Goal: Book appointment/travel/reservation

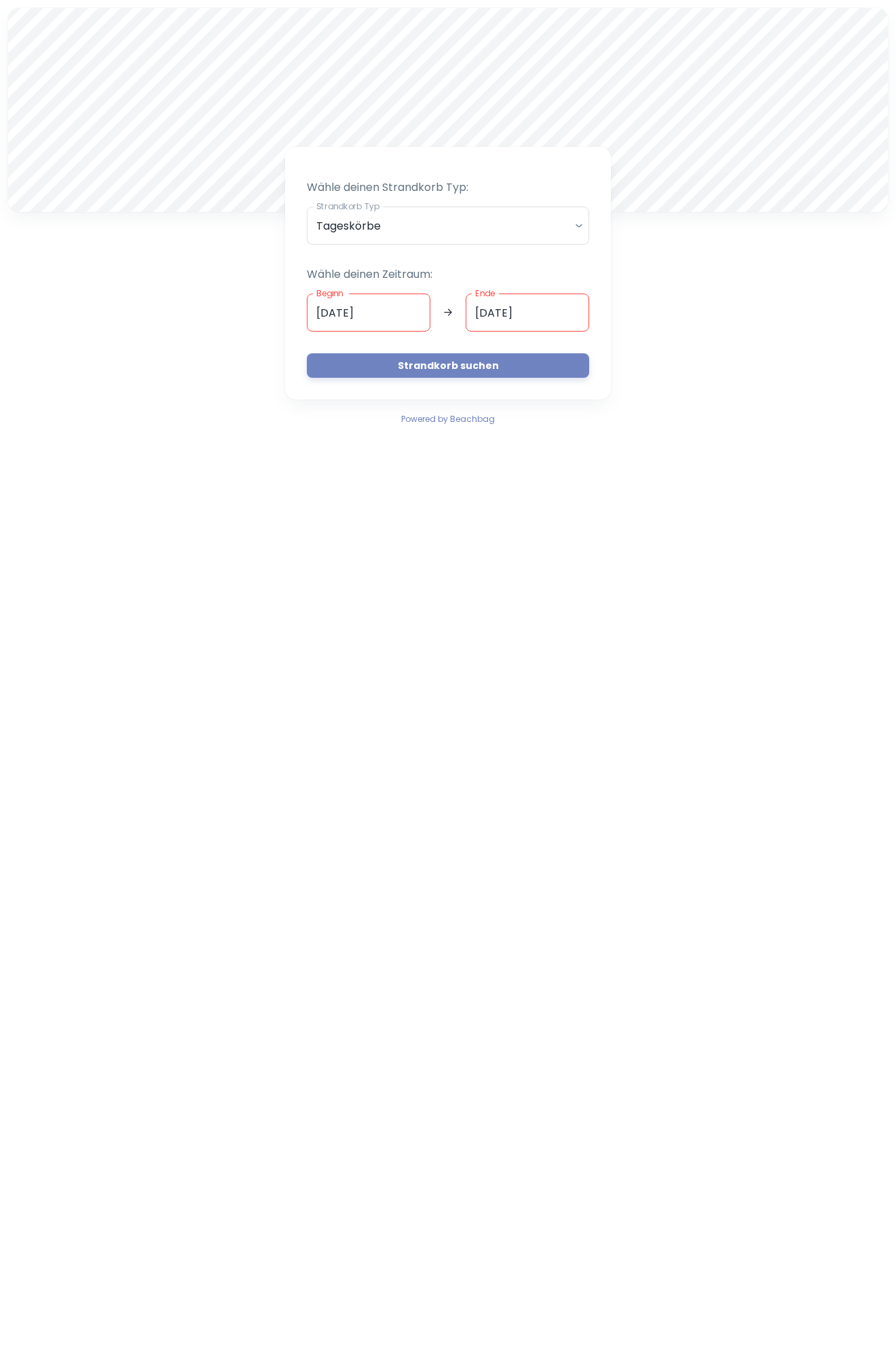
drag, startPoint x: 367, startPoint y: 307, endPoint x: 408, endPoint y: 284, distance: 47.0
click at [367, 308] on input "[DATE]" at bounding box center [368, 312] width 123 height 38
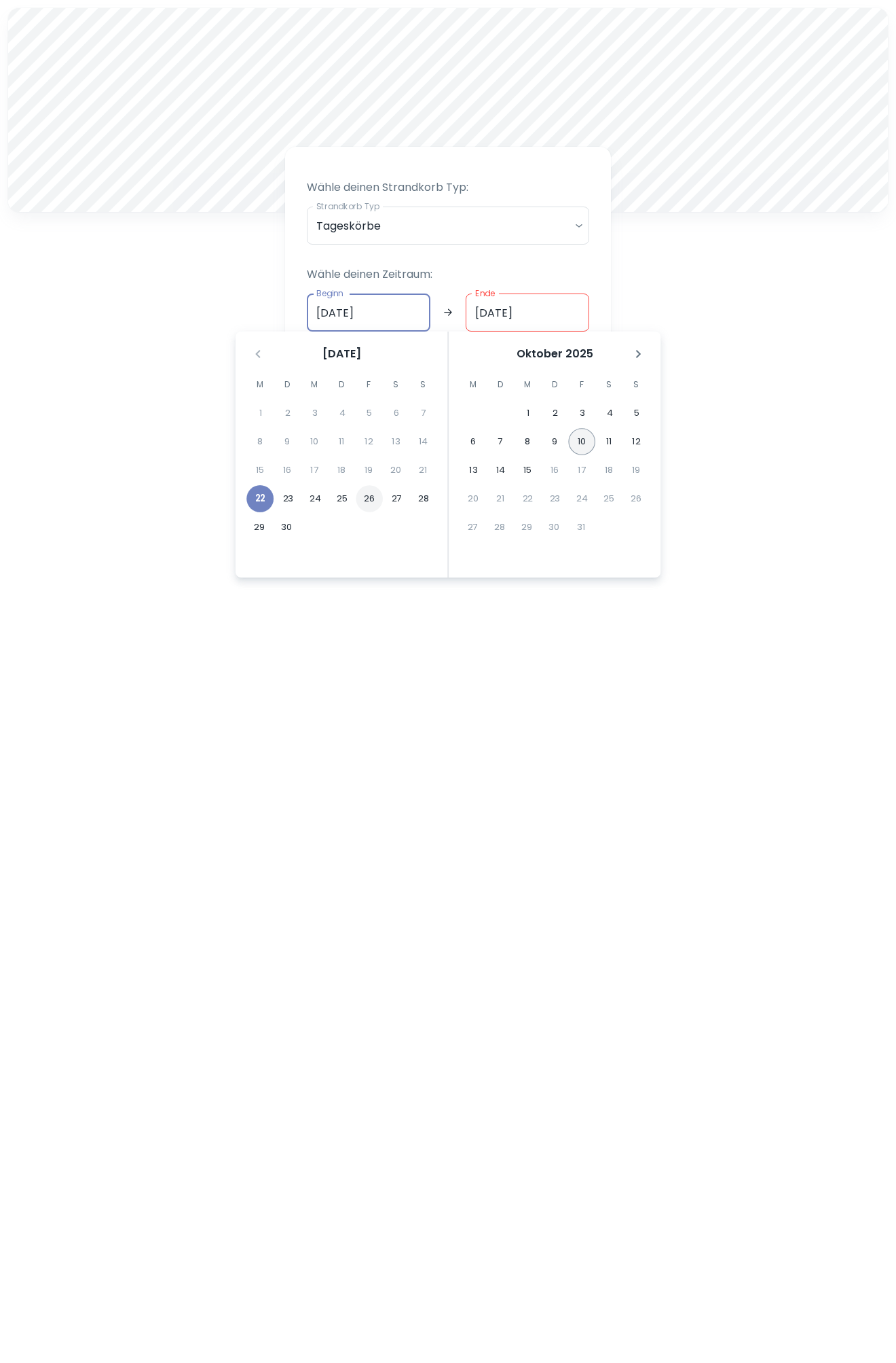
click at [374, 495] on button "26" at bounding box center [370, 499] width 27 height 27
type input "[DATE]"
click at [582, 413] on button "3" at bounding box center [583, 413] width 27 height 27
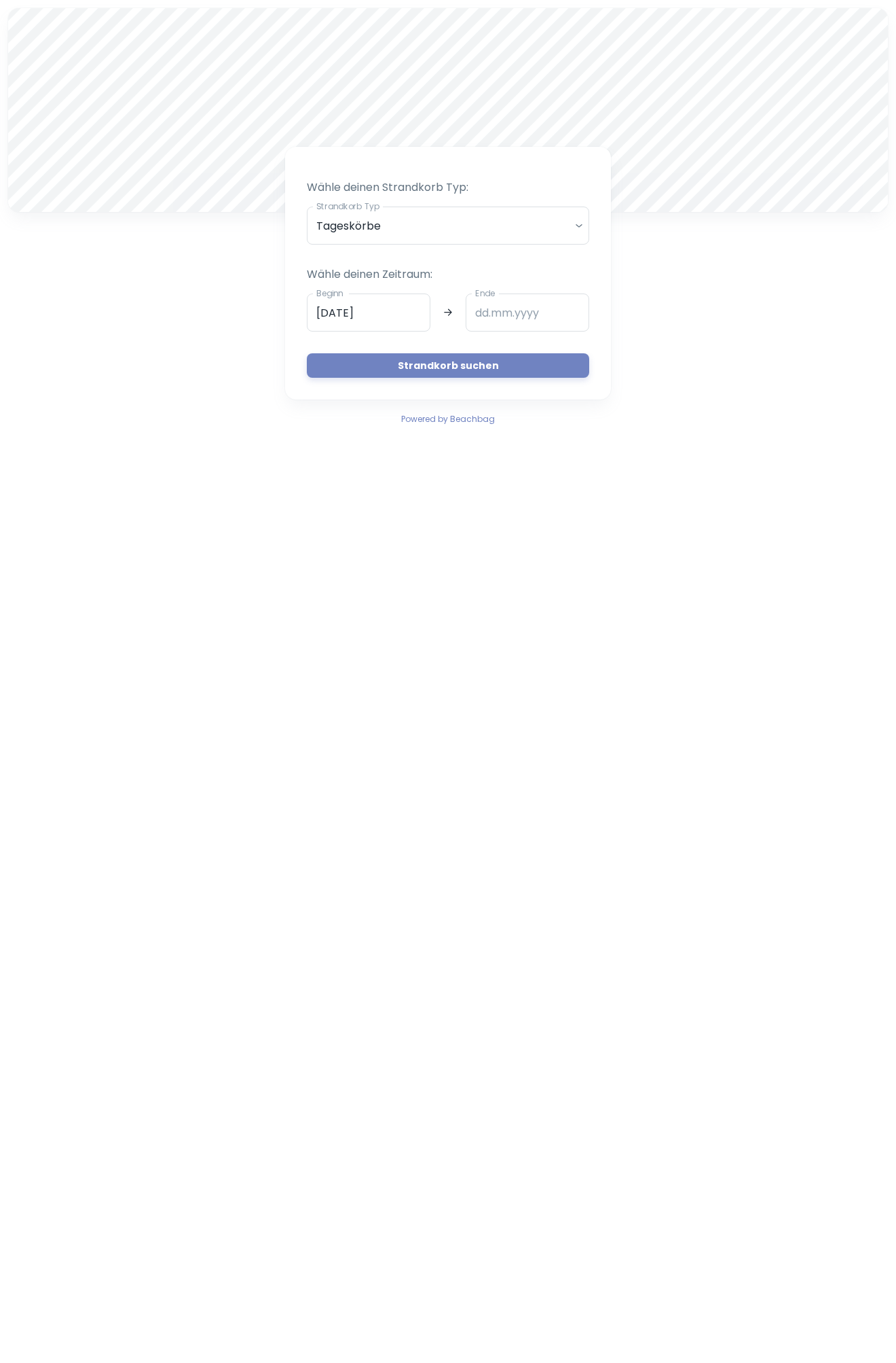
type input "[DATE]"
click at [481, 368] on button "Strandkorb suchen" at bounding box center [448, 366] width 282 height 25
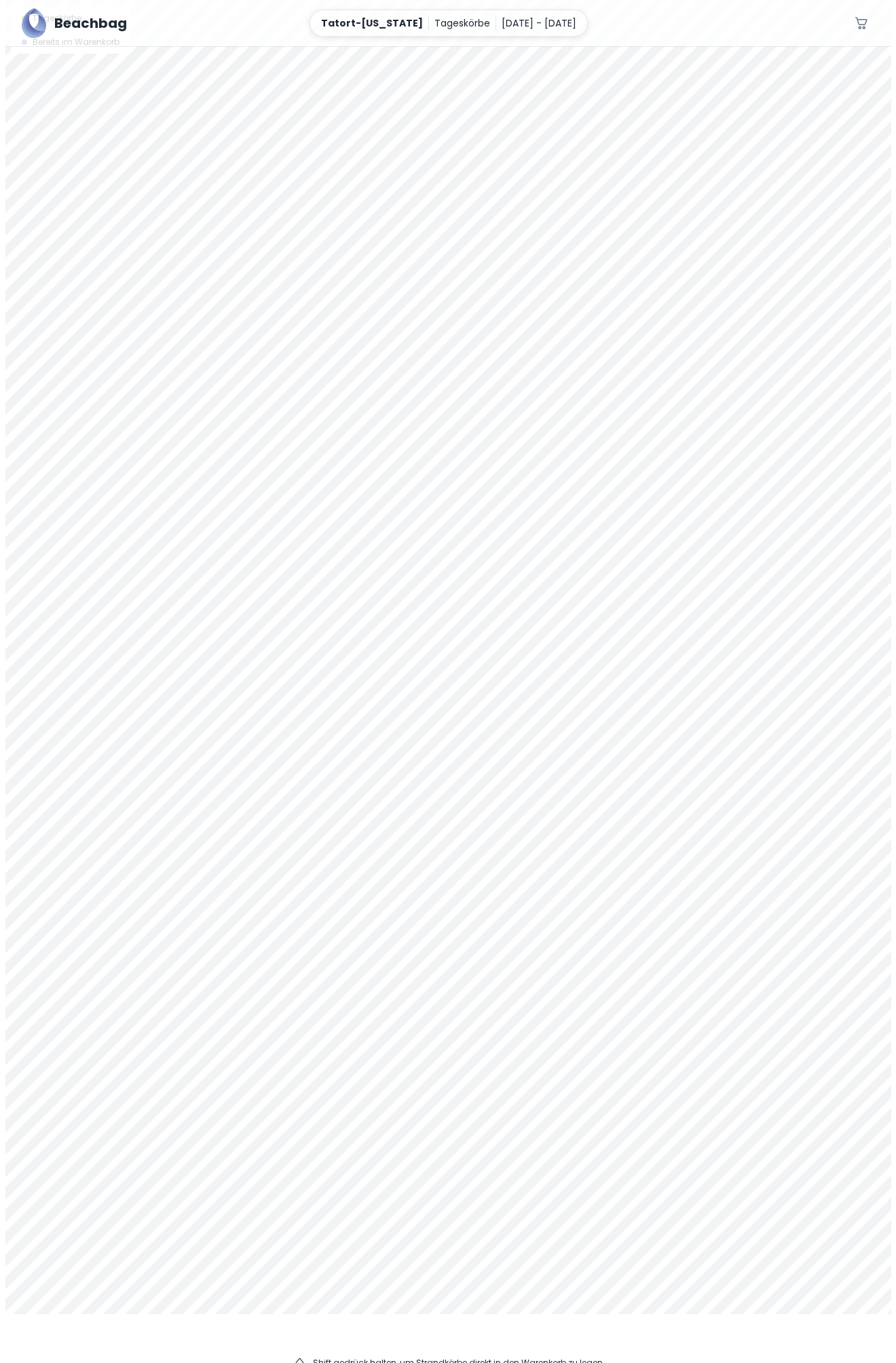
scroll to position [60, 0]
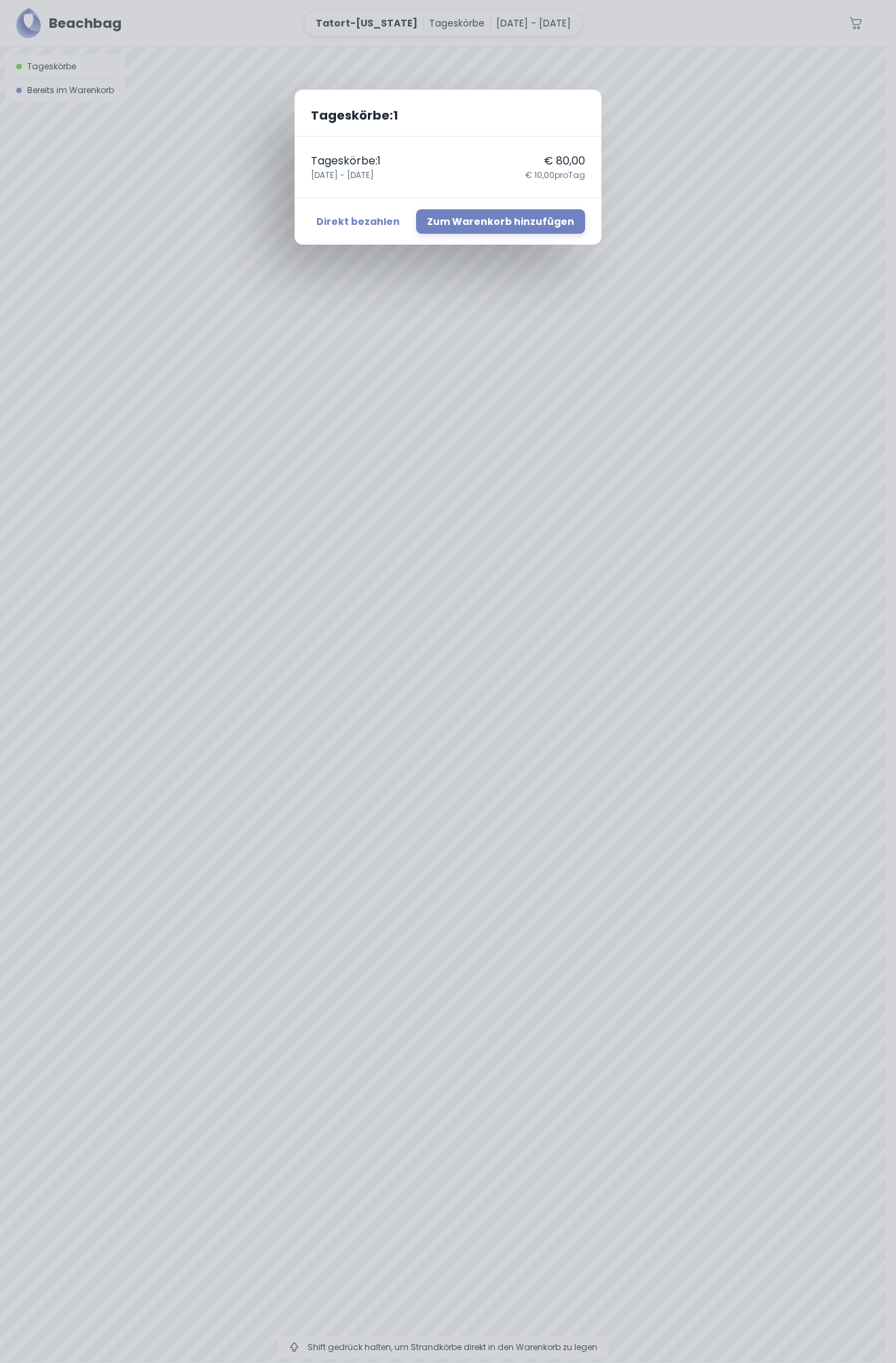
scroll to position [0, 0]
